Goal: Transaction & Acquisition: Book appointment/travel/reservation

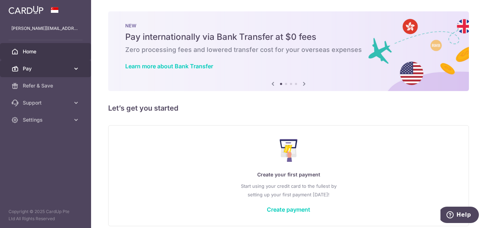
click at [38, 66] on span "Pay" at bounding box center [46, 68] width 47 height 7
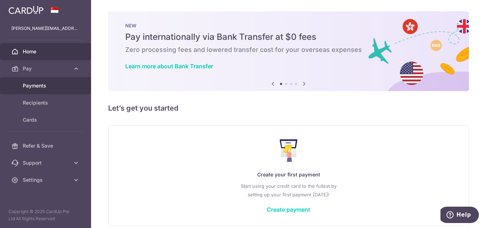
click at [43, 85] on span "Payments" at bounding box center [46, 85] width 47 height 7
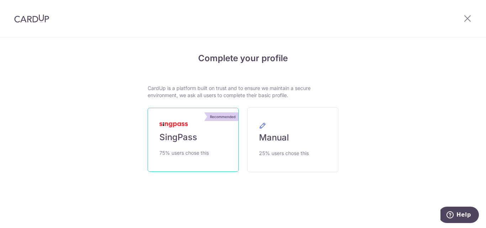
click at [192, 143] on link "Recommended SingPass 75% users chose this" at bounding box center [193, 140] width 91 height 64
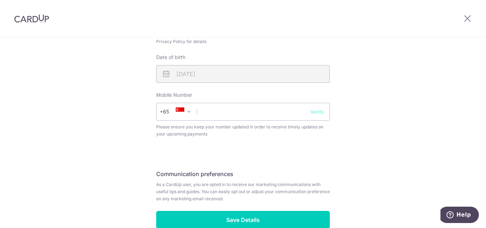
scroll to position [320, 0]
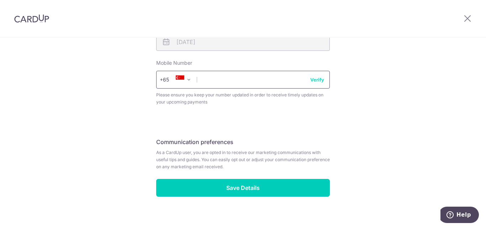
click at [211, 81] on input "text" at bounding box center [242, 80] width 173 height 18
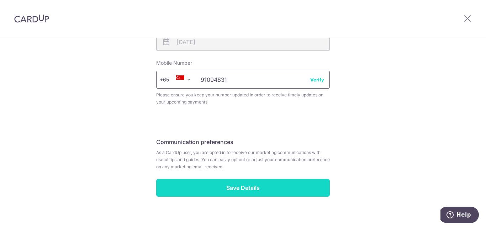
type input "91094831"
click at [243, 188] on input "Save Details" at bounding box center [242, 188] width 173 height 18
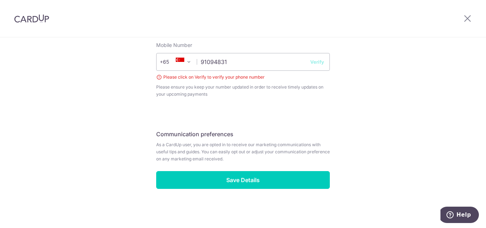
click at [316, 62] on button "Verify" at bounding box center [317, 61] width 14 height 7
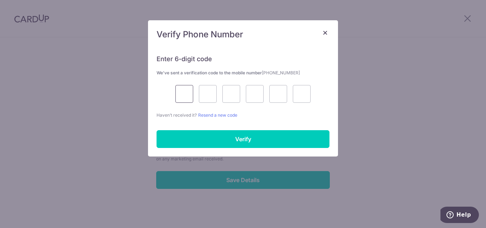
click at [187, 96] on input "text" at bounding box center [184, 94] width 18 height 18
type input "8"
type input "3"
type input "8"
type input "5"
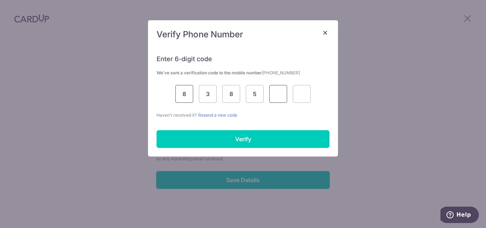
type input "7"
type input "3"
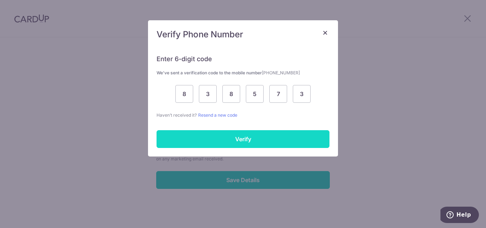
click at [224, 136] on input "Verify" at bounding box center [242, 139] width 173 height 18
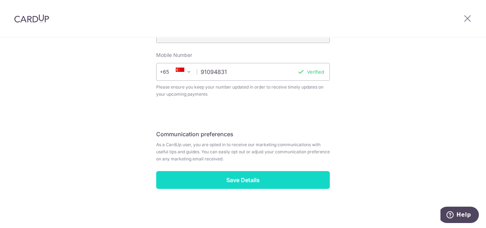
click at [242, 179] on input "Save Details" at bounding box center [242, 180] width 173 height 18
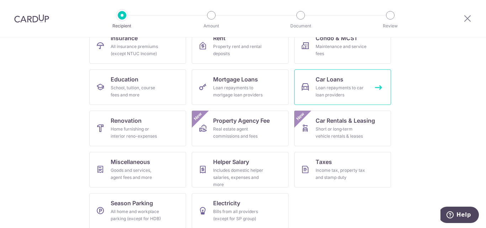
scroll to position [90, 0]
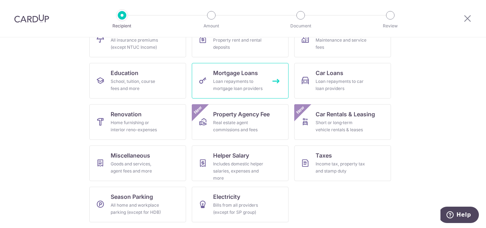
click at [228, 71] on span "Mortgage Loans" at bounding box center [235, 73] width 45 height 9
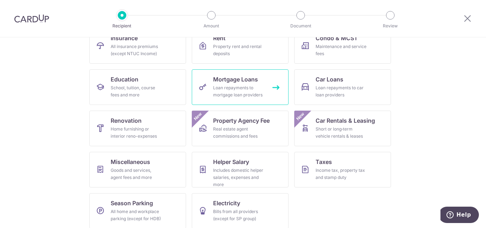
scroll to position [90, 0]
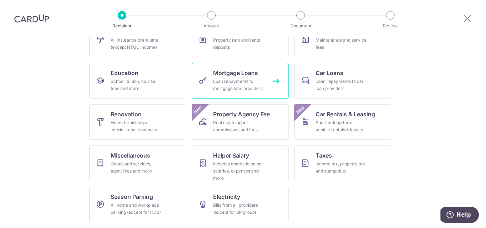
click at [228, 76] on span "Mortgage Loans" at bounding box center [235, 73] width 45 height 9
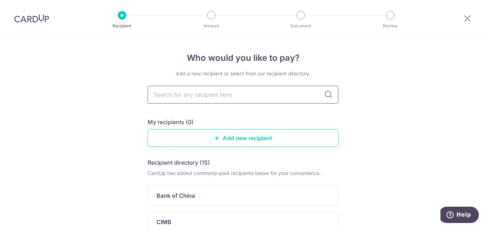
click at [278, 86] on input "text" at bounding box center [243, 95] width 191 height 18
click at [327, 95] on icon at bounding box center [328, 94] width 9 height 9
click at [250, 96] on input "text" at bounding box center [243, 95] width 191 height 18
type input "DBS"
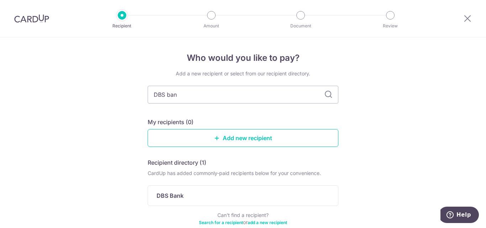
type input "DBS bank"
click at [324, 93] on icon at bounding box center [328, 94] width 9 height 9
click at [327, 95] on icon at bounding box center [328, 94] width 9 height 9
click at [268, 99] on input "DBS bank" at bounding box center [243, 95] width 191 height 18
click at [218, 152] on div "Add a new recipient or select from our recipient directory. DBS bank My recipie…" at bounding box center [243, 152] width 191 height 164
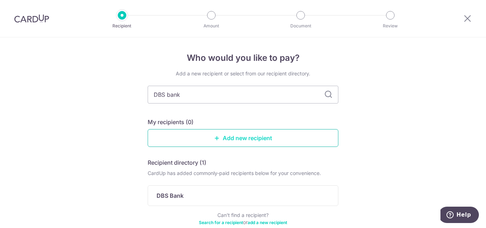
click at [207, 134] on link "Add new recipient" at bounding box center [243, 138] width 191 height 18
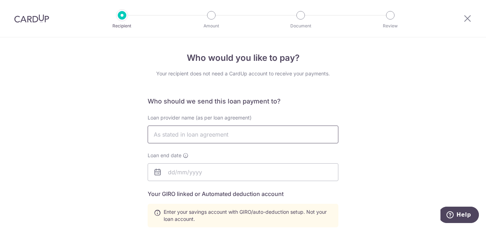
click at [219, 131] on input "text" at bounding box center [243, 134] width 191 height 18
type input "DBS Bank"
click at [188, 167] on input "text" at bounding box center [243, 172] width 191 height 18
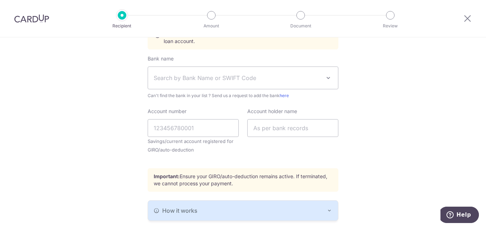
scroll to position [230, 0]
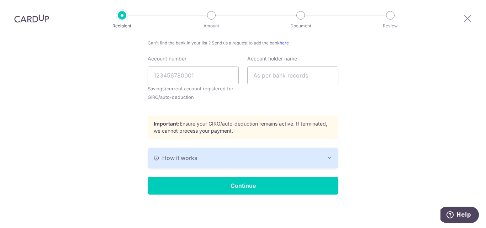
click at [185, 159] on span "How it works" at bounding box center [179, 158] width 35 height 9
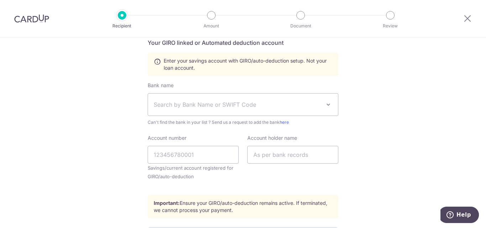
scroll to position [0, 0]
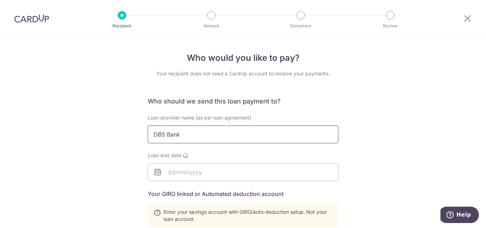
click at [193, 134] on input "DBS Bank" at bounding box center [243, 134] width 191 height 18
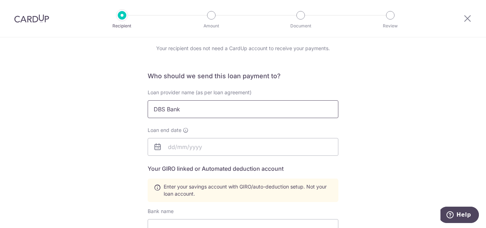
scroll to position [36, 0]
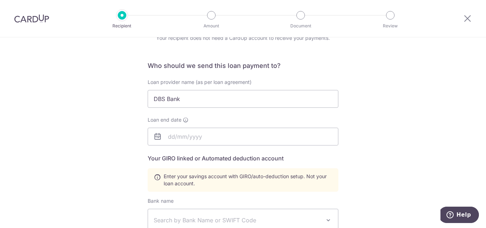
click at [229, 186] on span "Enter your savings account with GIRO/auto-deduction setup. Not your loan accoun…" at bounding box center [247, 180] width 168 height 14
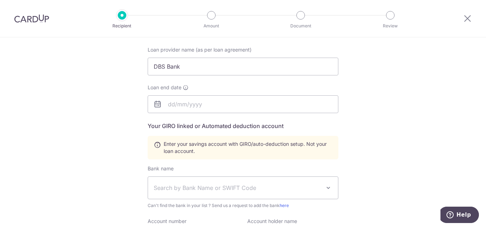
scroll to position [71, 0]
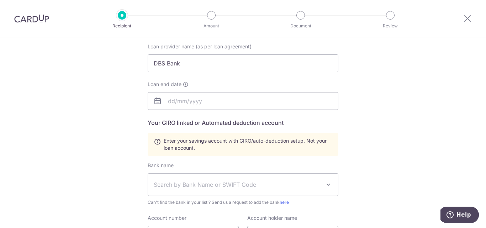
click at [42, 21] on img at bounding box center [31, 18] width 35 height 9
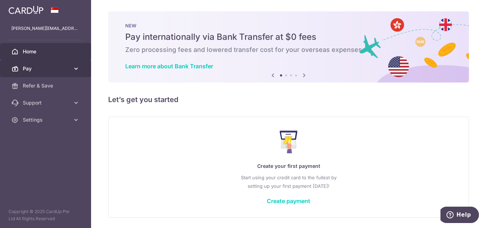
click at [38, 65] on span "Pay" at bounding box center [46, 68] width 47 height 7
